Goal: Task Accomplishment & Management: Use online tool/utility

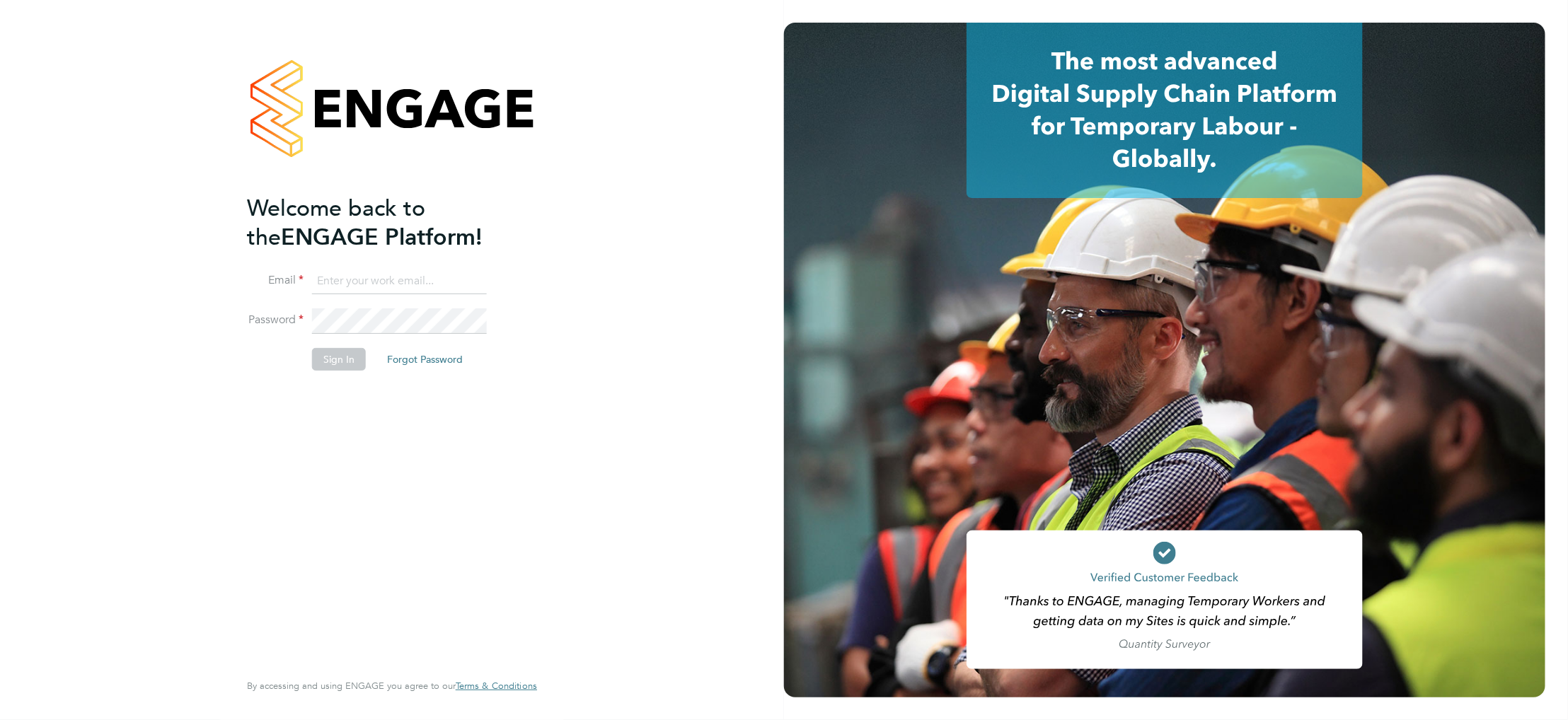
click at [357, 286] on input at bounding box center [399, 281] width 174 height 26
paste input "[EMAIL_ADDRESS][DOMAIN_NAME]"
type input "[EMAIL_ADDRESS][DOMAIN_NAME]"
click at [349, 359] on button "Sign In" at bounding box center [338, 359] width 54 height 22
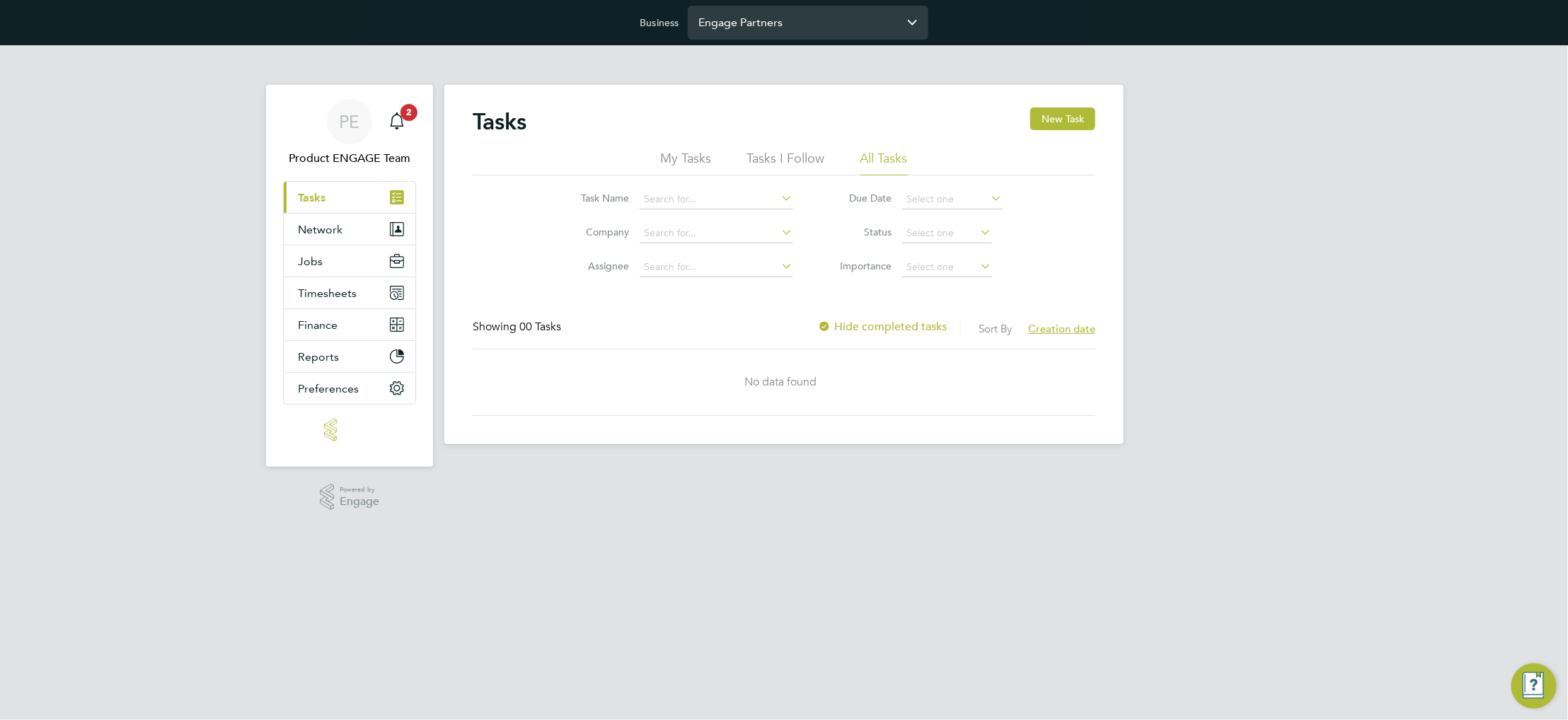
click at [743, 10] on input "Engage Partners" at bounding box center [808, 22] width 241 height 34
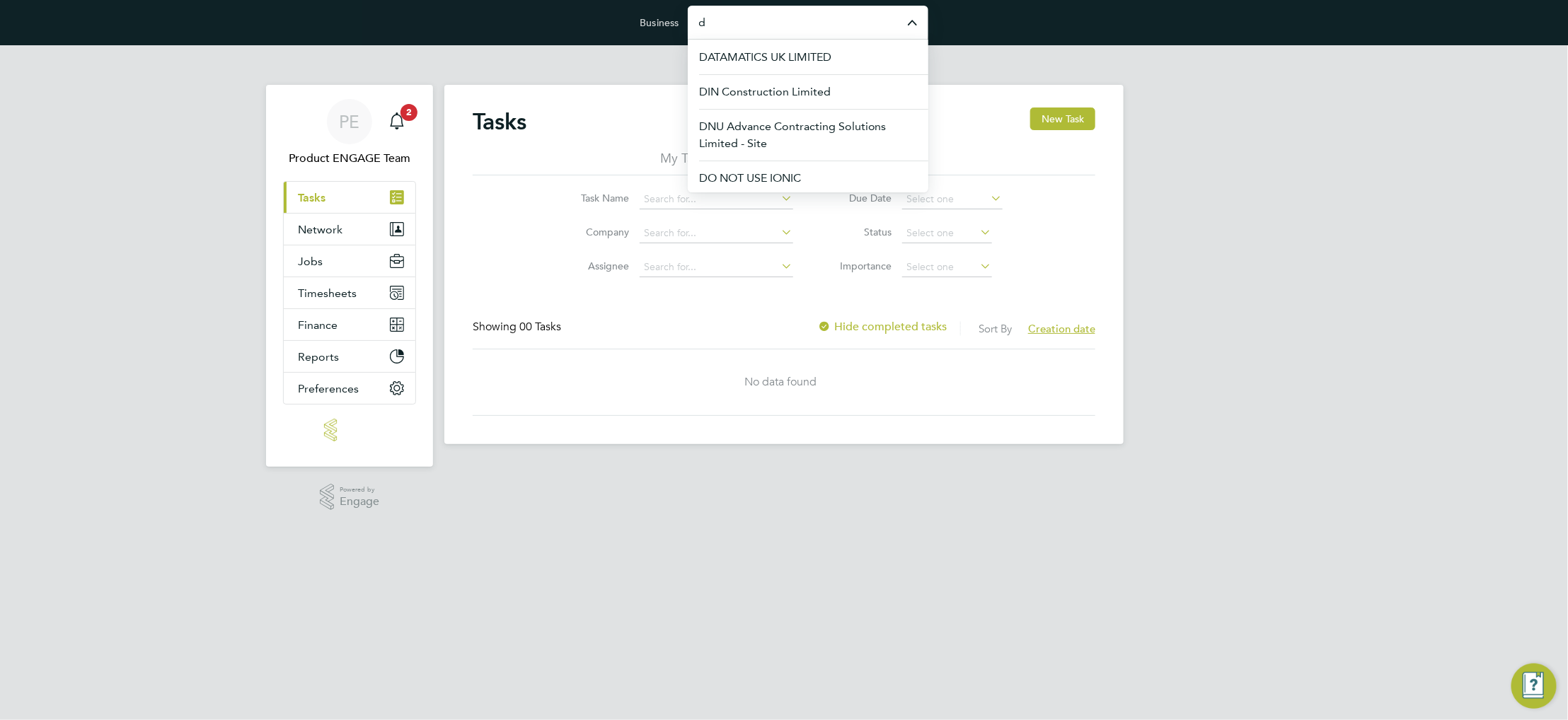
type input "d"
